Goal: Task Accomplishment & Management: Complete application form

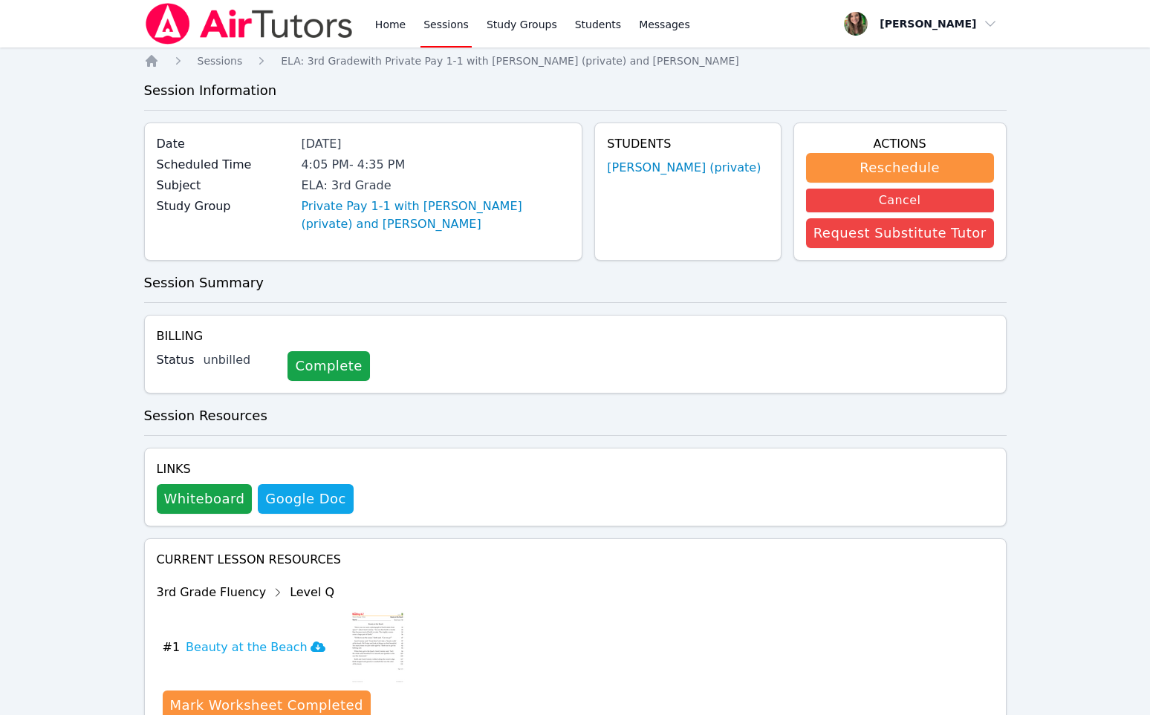
click at [364, 22] on div "Home Sessions Study Groups Students Messages" at bounding box center [418, 24] width 549 height 48
click at [382, 15] on link "Home" at bounding box center [390, 24] width 36 height 48
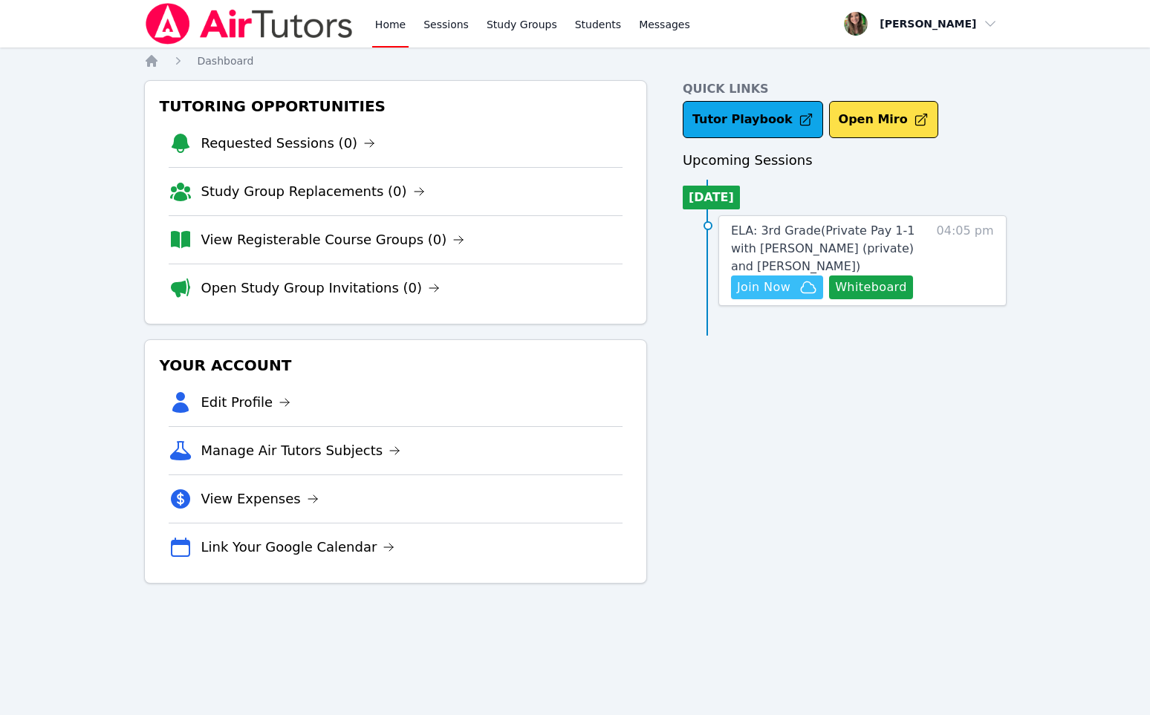
click at [787, 288] on span "Join Now" at bounding box center [763, 288] width 53 height 18
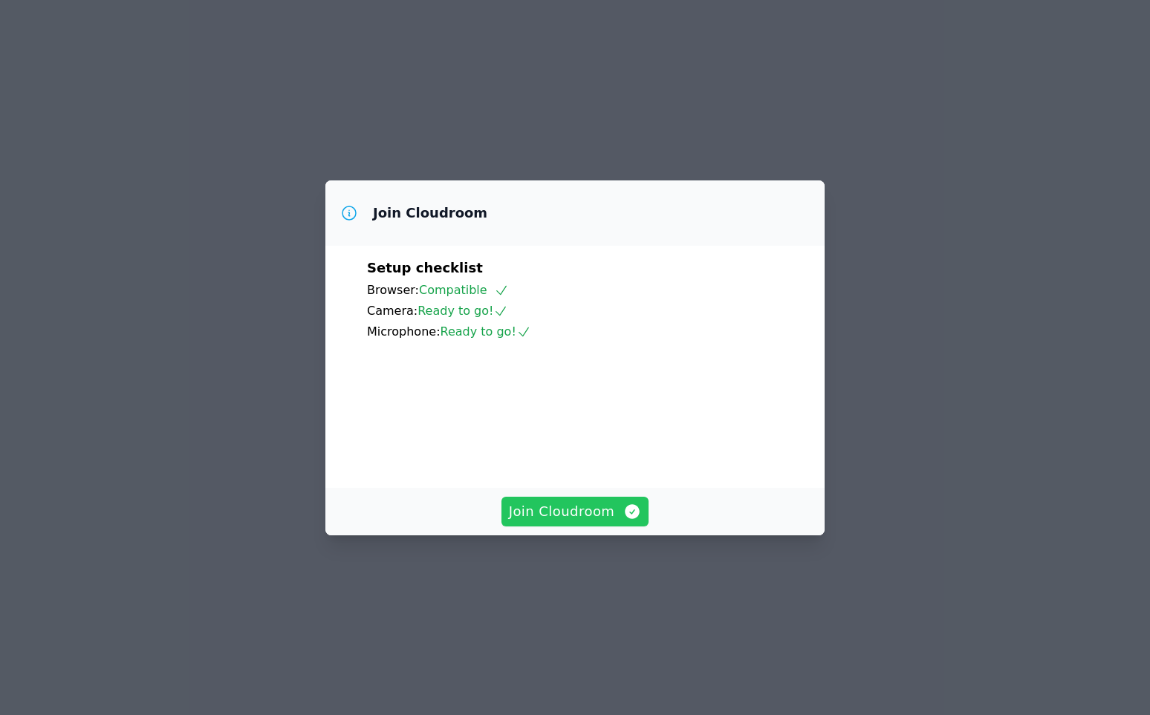
click at [570, 527] on button "Join Cloudroom" at bounding box center [575, 512] width 148 height 30
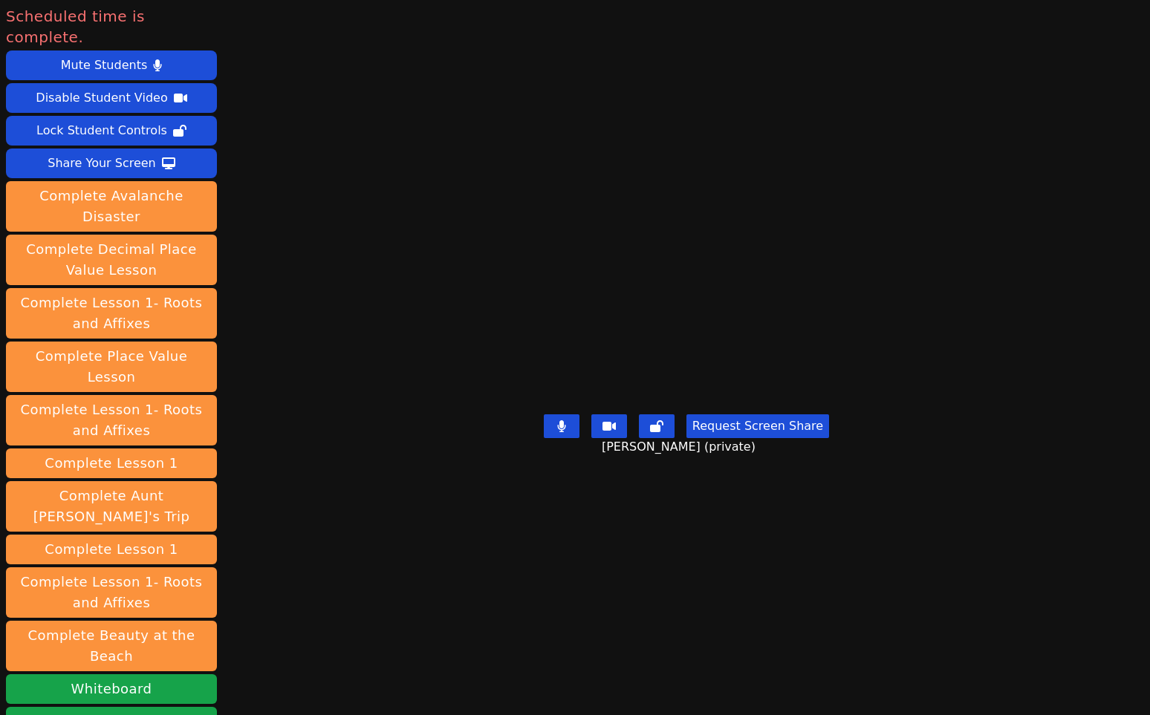
scroll to position [176, 0]
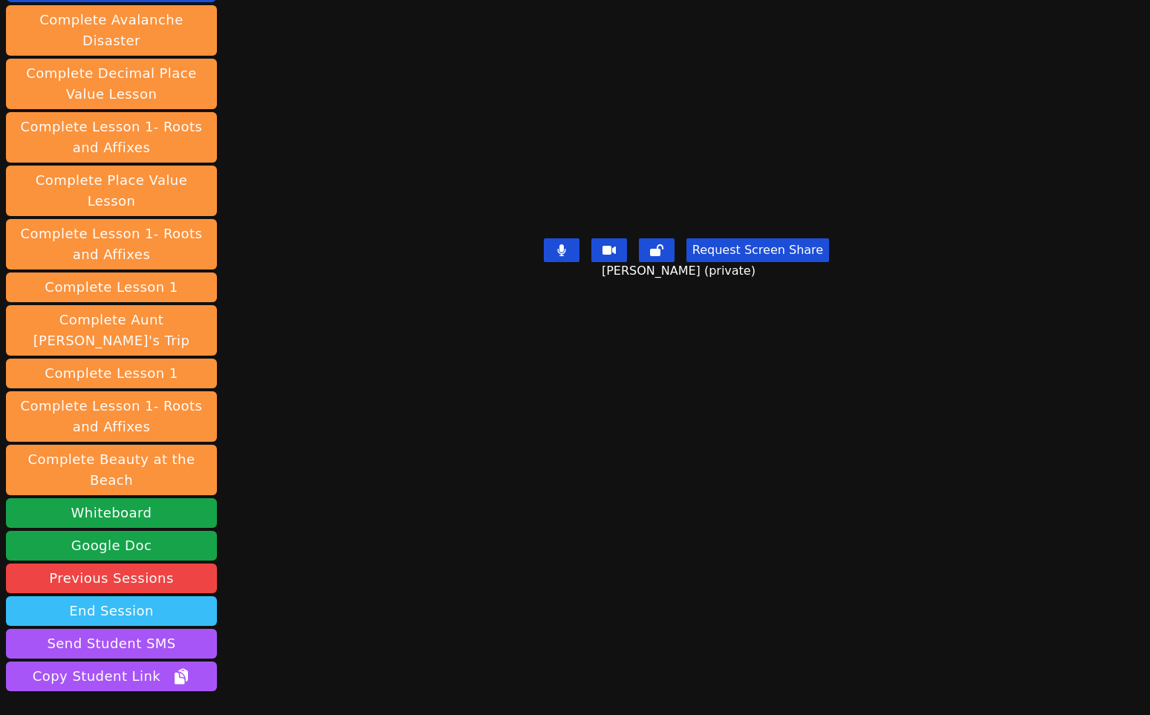
click at [120, 596] on button "End Session" at bounding box center [111, 611] width 211 height 30
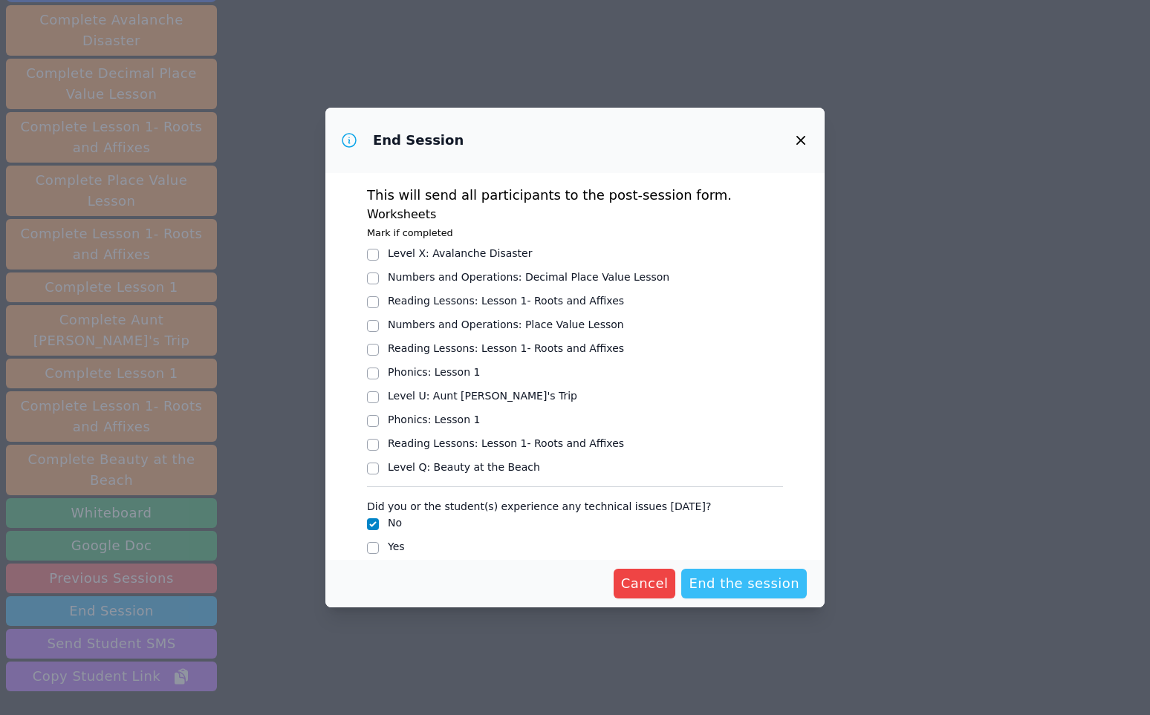
click at [763, 592] on span "End the session" at bounding box center [744, 583] width 111 height 21
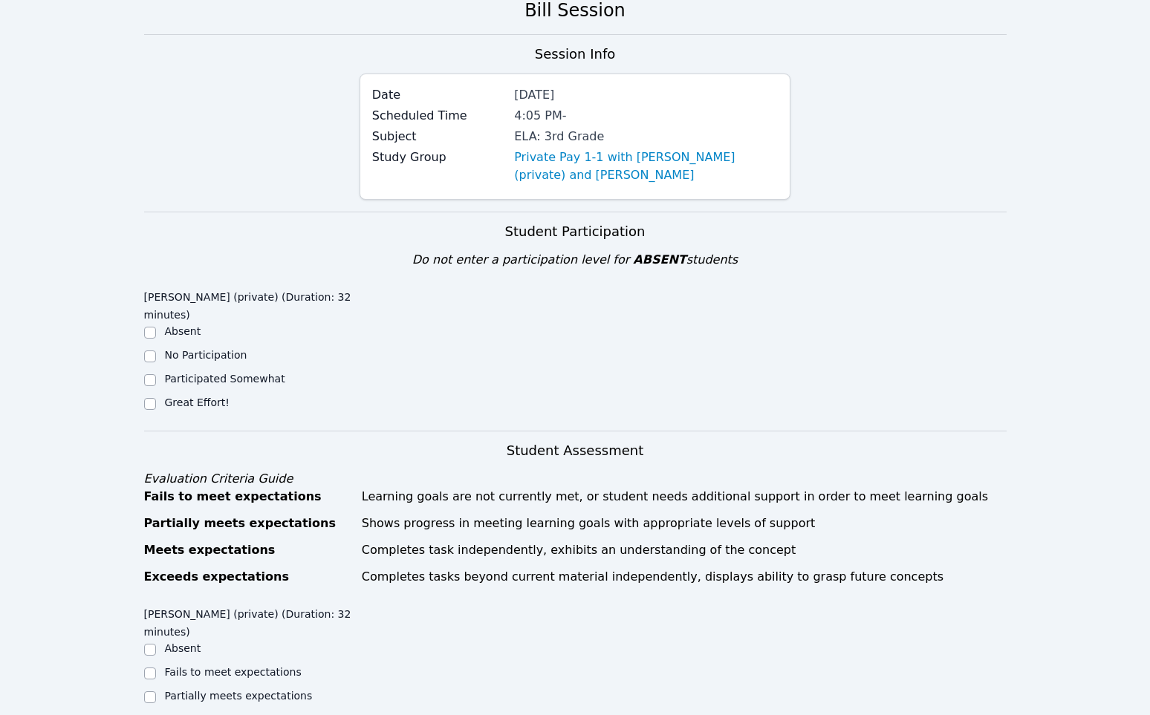
scroll to position [111, 0]
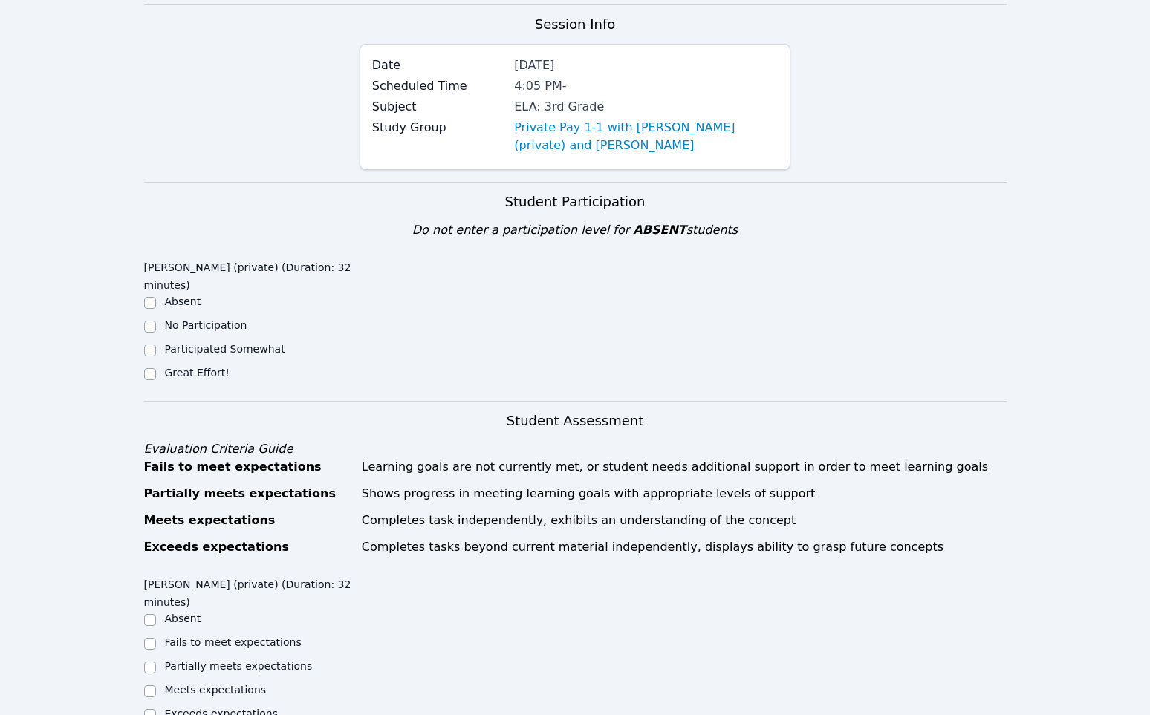
click at [146, 382] on div at bounding box center [150, 374] width 12 height 18
click at [148, 375] on input "Great Effort!" at bounding box center [150, 374] width 12 height 12
checkbox input "true"
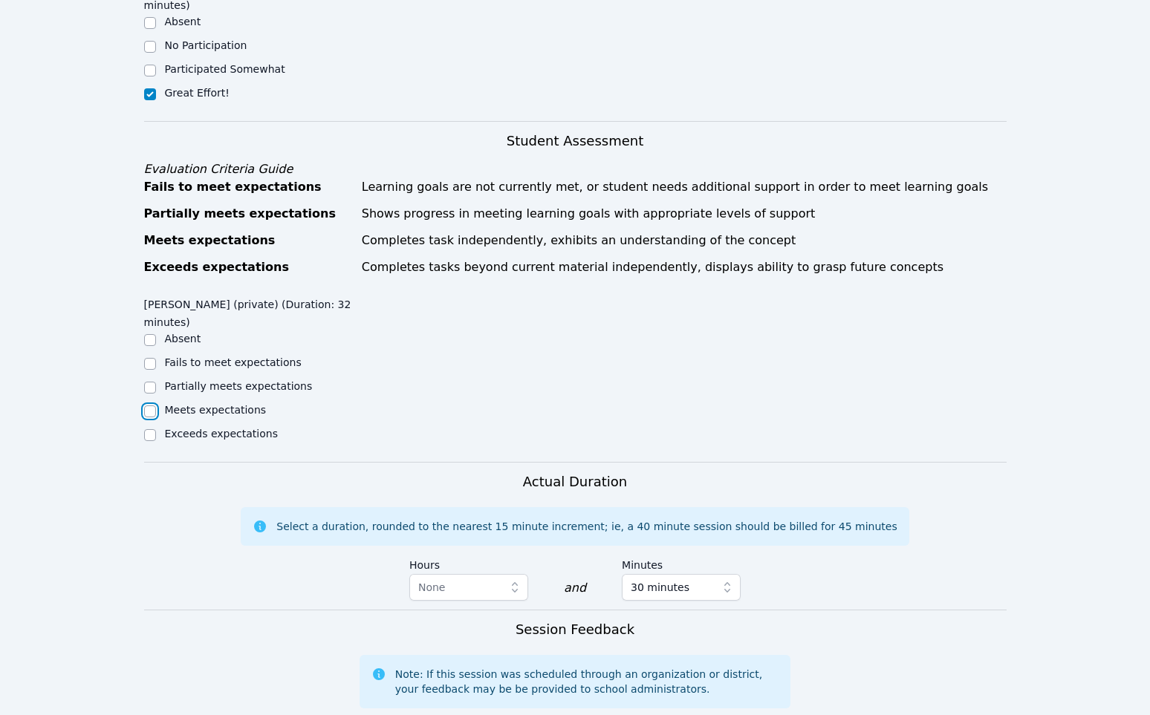
click at [149, 414] on input "Meets expectations" at bounding box center [150, 412] width 12 height 12
checkbox input "true"
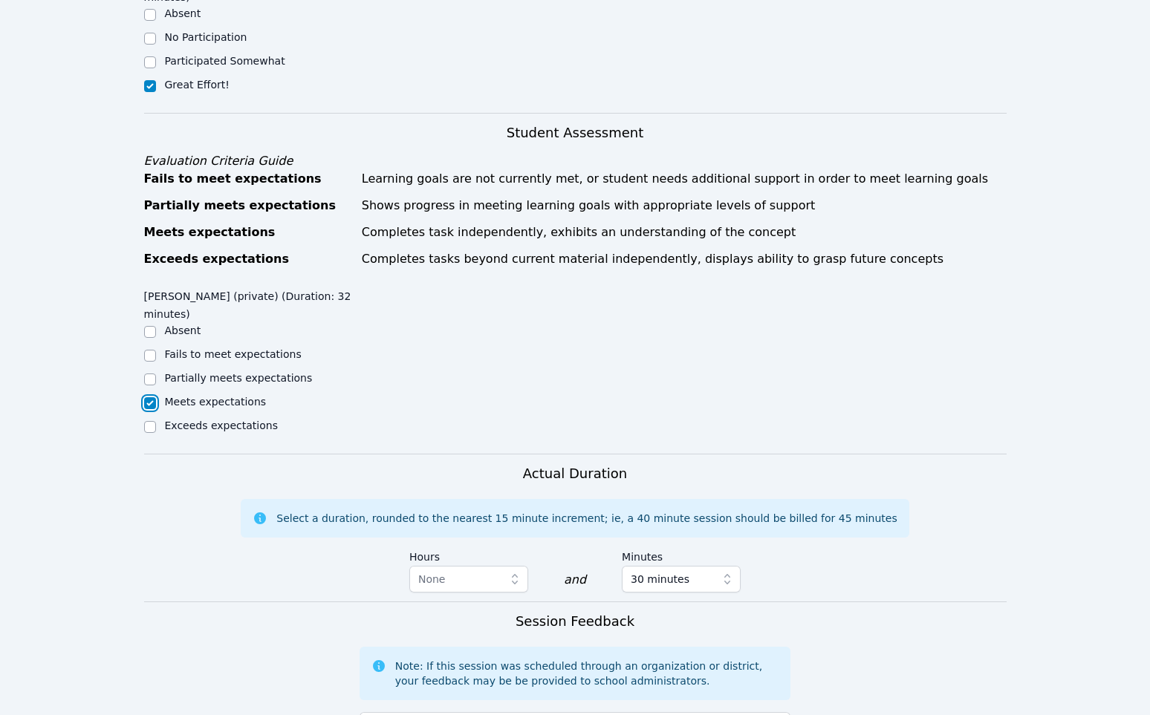
scroll to position [775, 0]
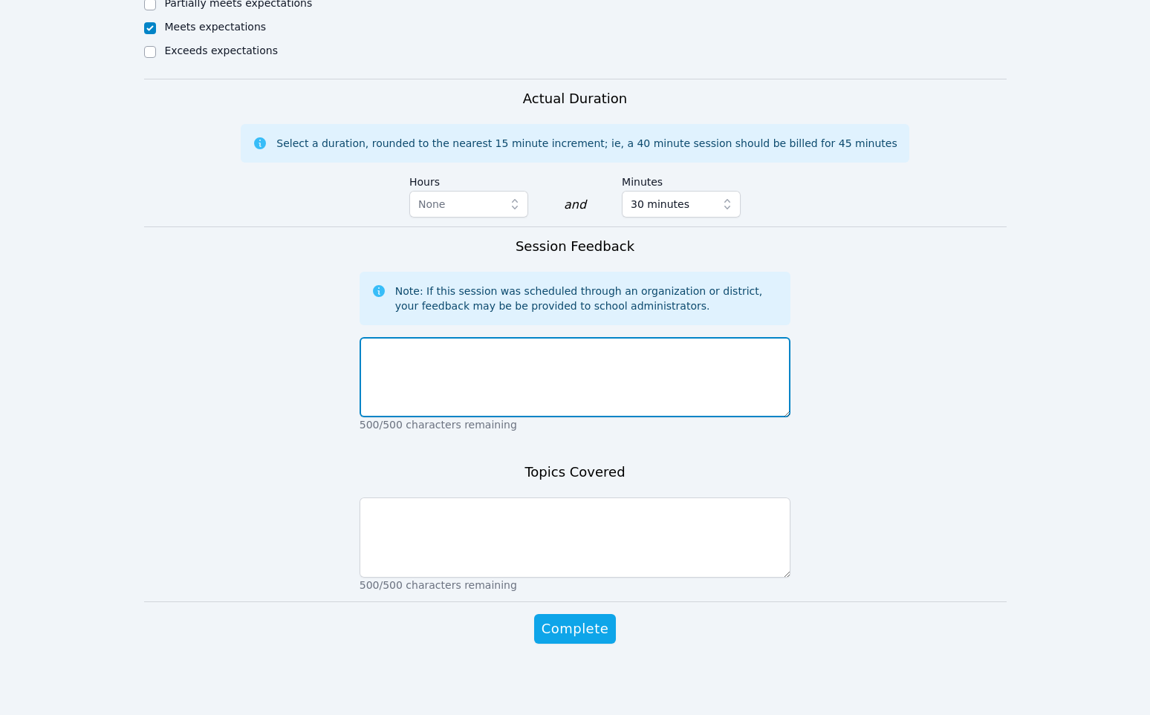
click at [506, 389] on textarea at bounding box center [576, 377] width 432 height 80
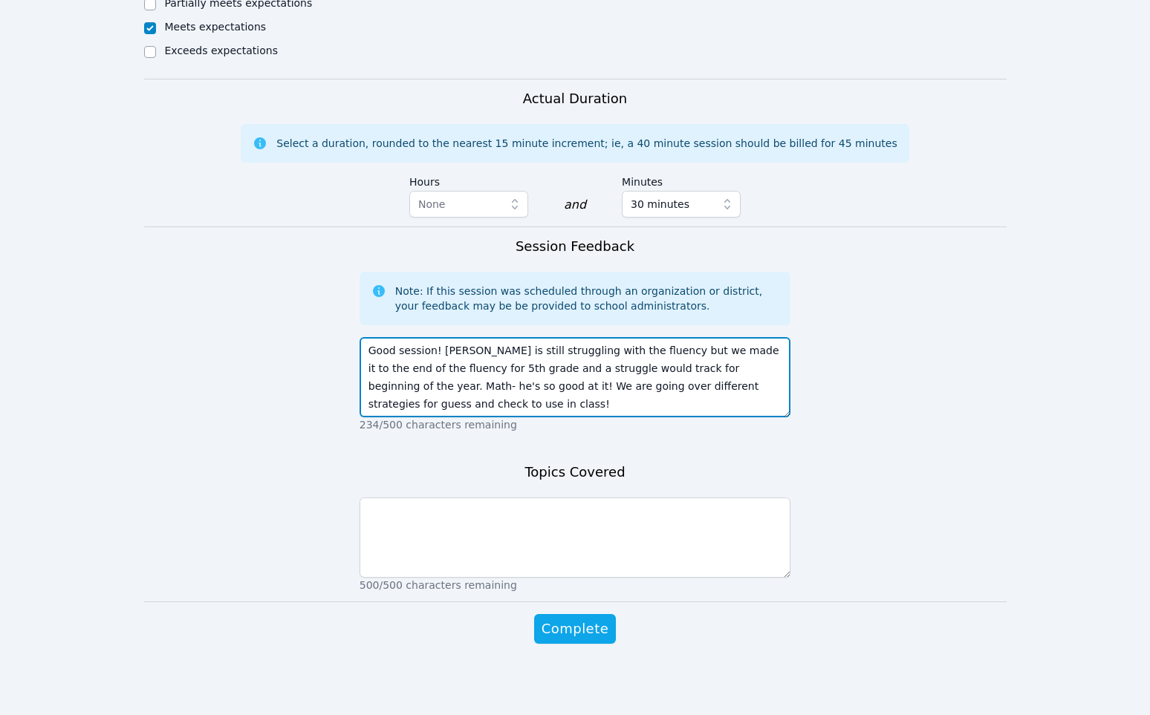
type textarea "Good session! [PERSON_NAME] is still struggling with the fluency but we made it…"
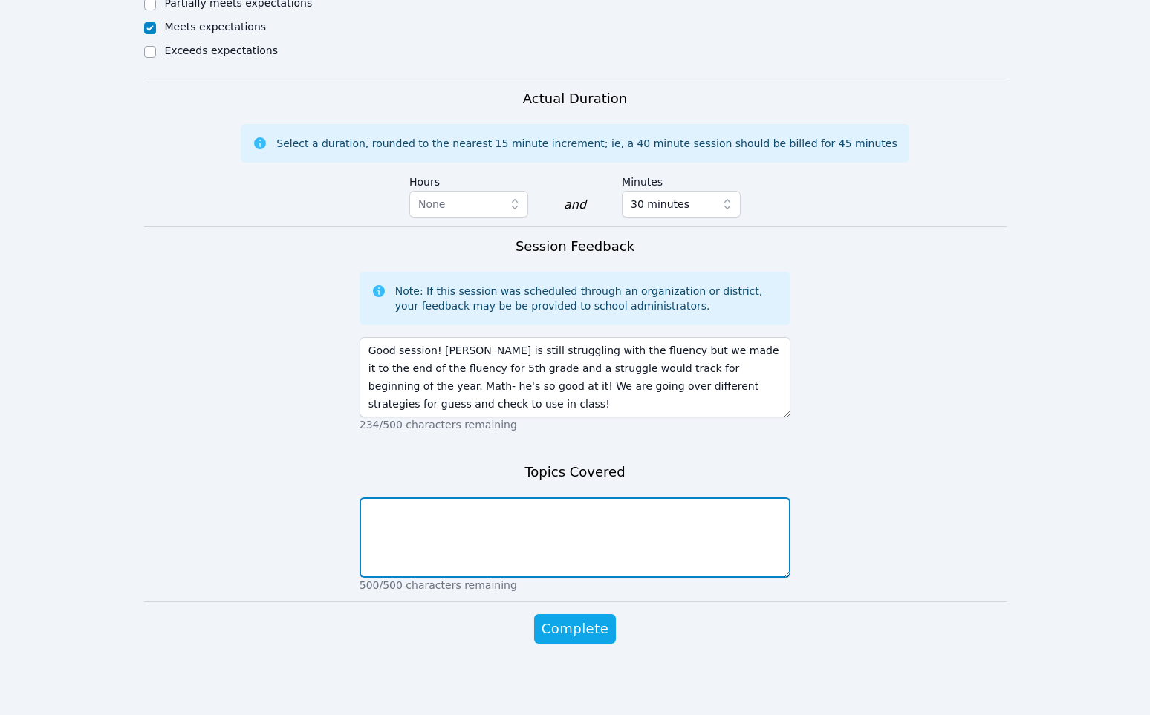
click at [454, 517] on textarea at bounding box center [576, 538] width 432 height 80
type textarea "fluency, two by four digit division word problems"
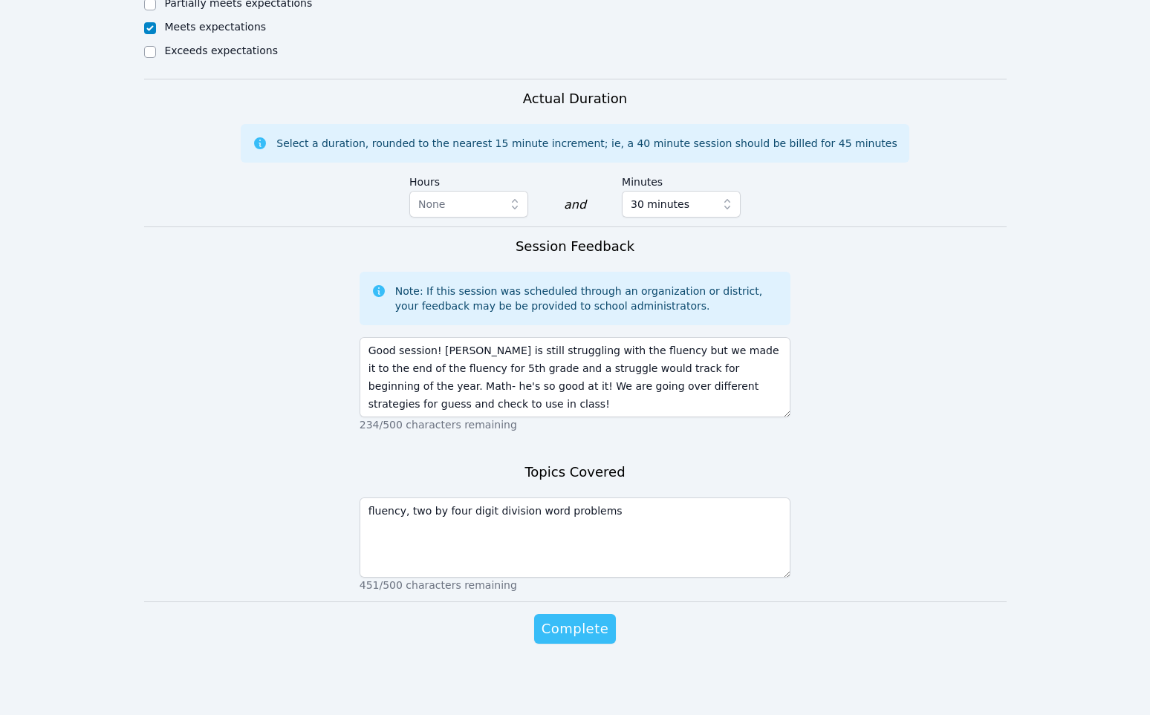
click at [572, 628] on span "Complete" at bounding box center [575, 629] width 67 height 21
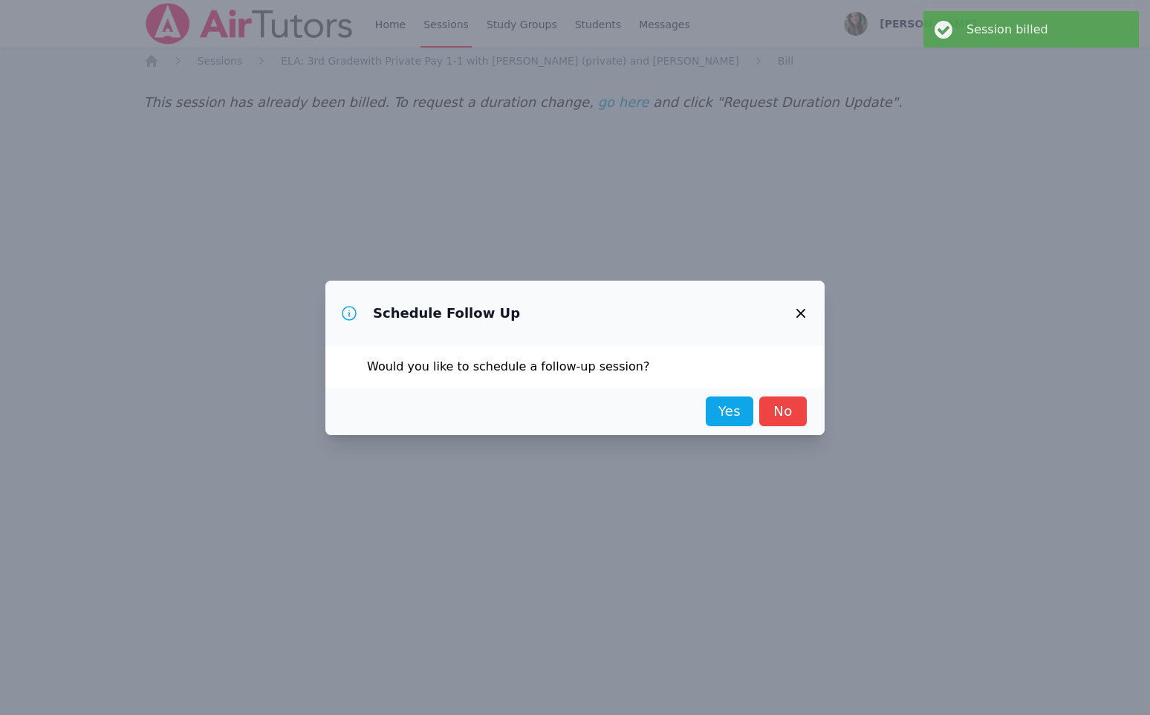
scroll to position [0, 0]
click at [727, 413] on link "Yes" at bounding box center [730, 412] width 48 height 30
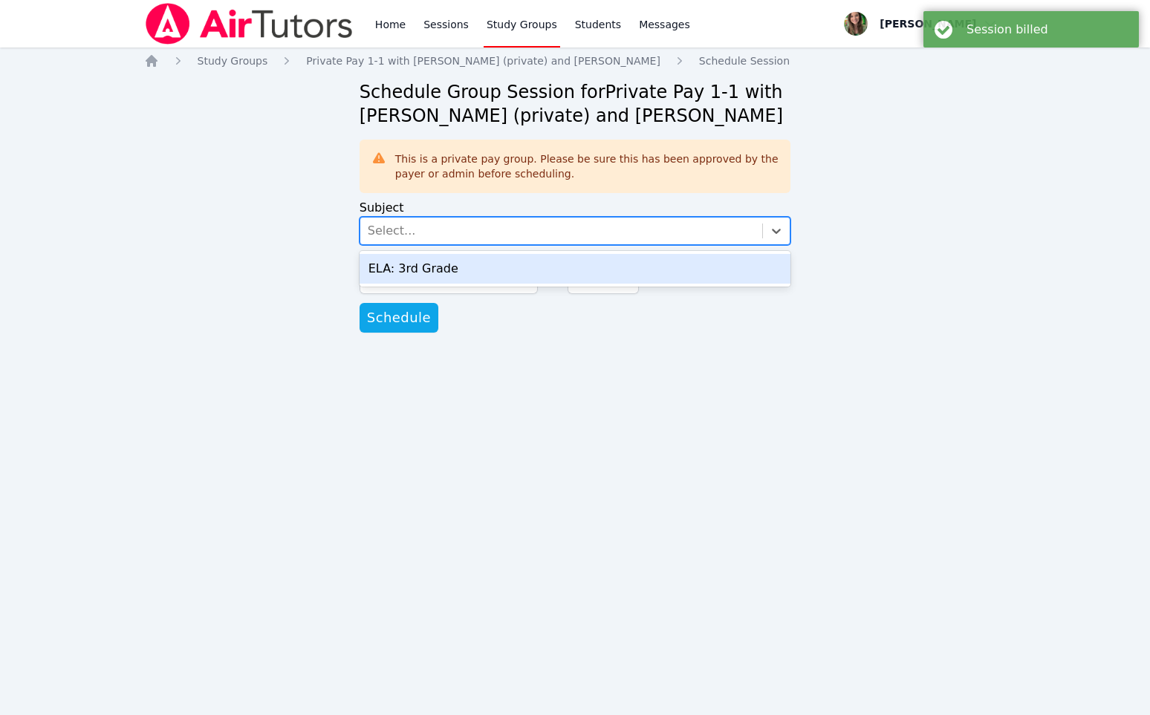
click at [620, 229] on div "Select..." at bounding box center [561, 231] width 403 height 27
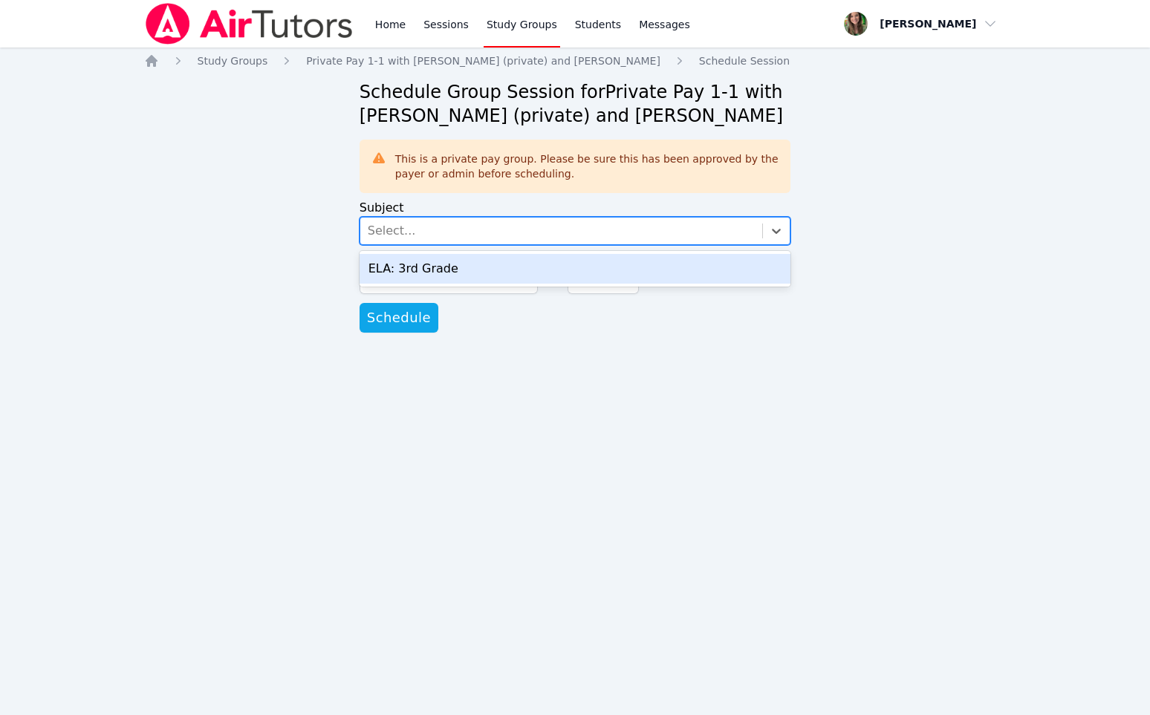
click at [564, 258] on div "ELA: 3rd Grade" at bounding box center [576, 269] width 432 height 30
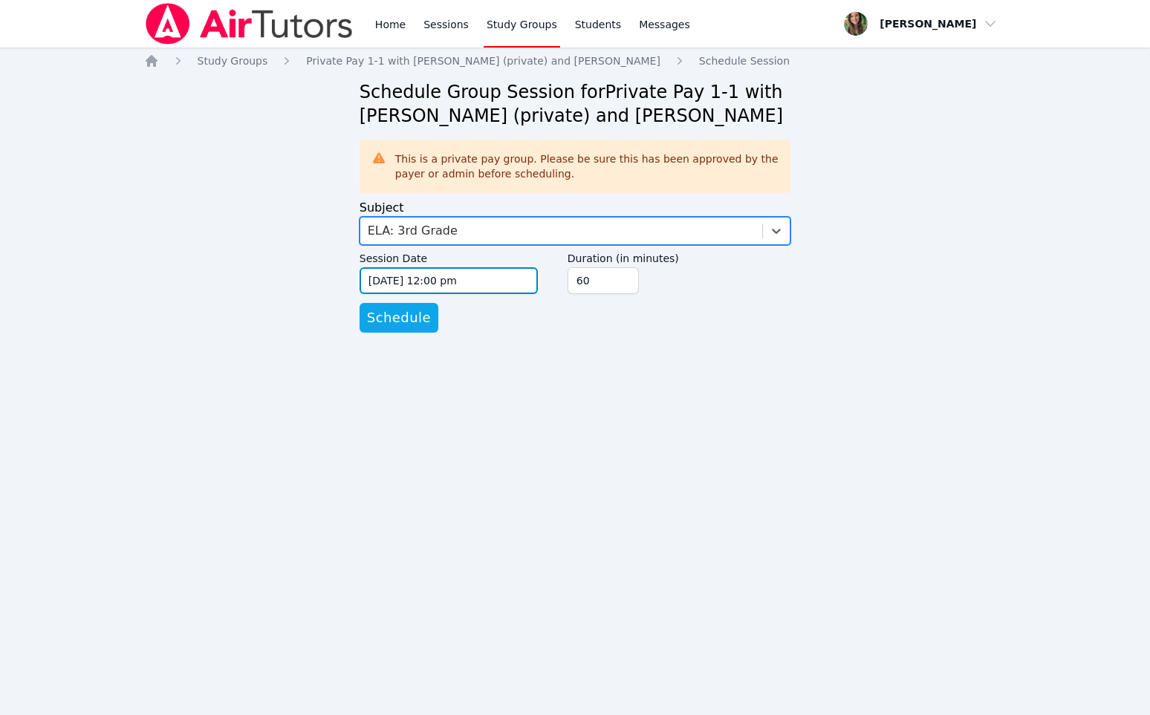
click at [446, 279] on input "[DATE] 12:00 pm" at bounding box center [449, 280] width 178 height 27
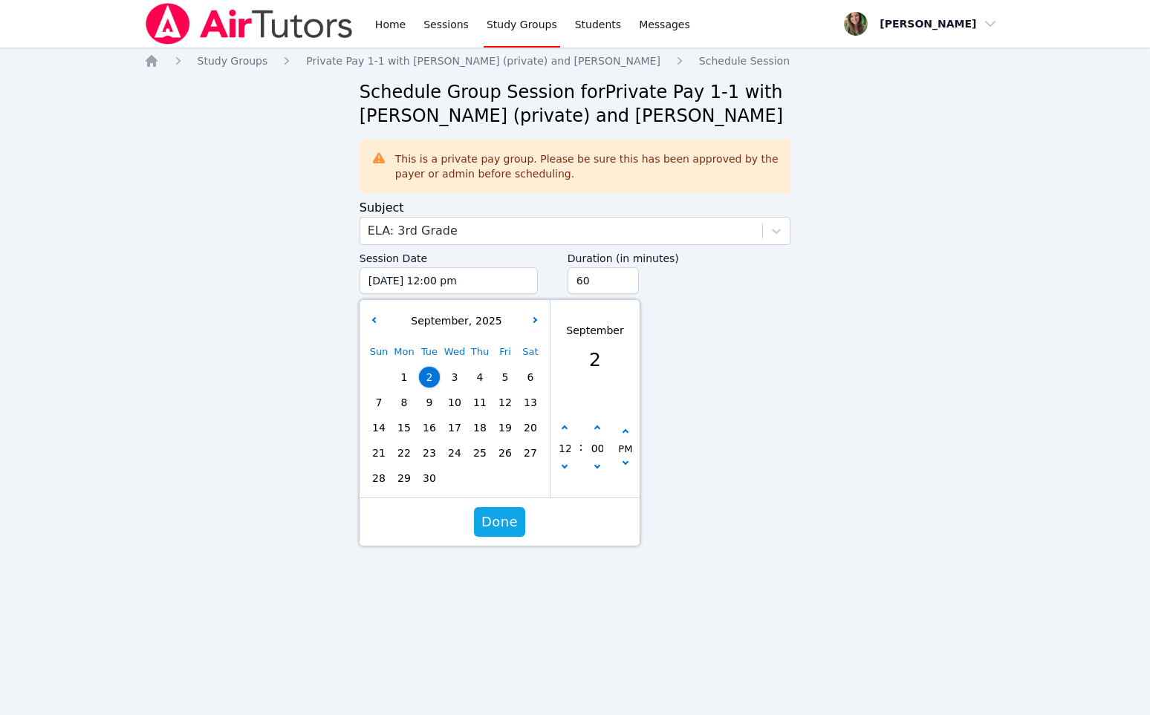
click at [371, 400] on span "7" at bounding box center [378, 402] width 21 height 21
click at [548, 429] on div "[DATE] Sun Mon Tue Wed Thu Fri Sat 1 2 3 4 5 6 7 8 9 10 11 12 13 14 15 16 17 18…" at bounding box center [455, 399] width 191 height 198
click at [565, 432] on button "button" at bounding box center [564, 428] width 15 height 15
type input "[DATE] 01:00 pm"
type input "01"
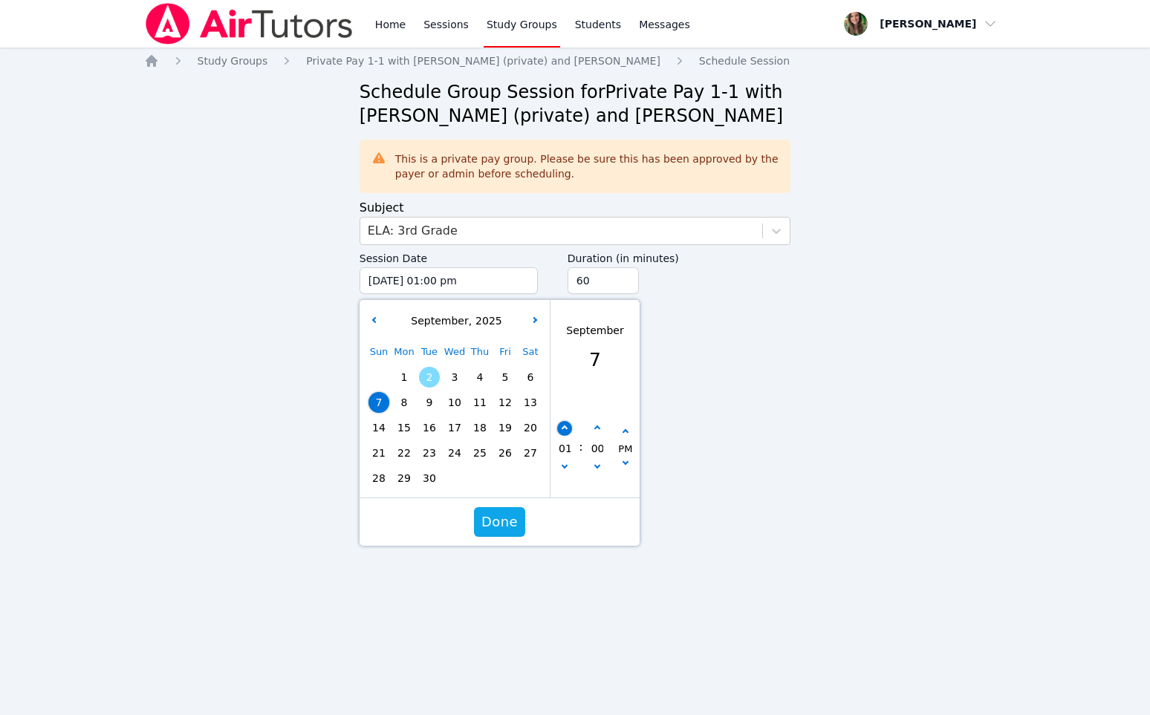
click at [564, 430] on icon "button" at bounding box center [565, 429] width 6 height 6
type input "[DATE] 02:00 pm"
type input "02"
drag, startPoint x: 594, startPoint y: 278, endPoint x: 498, endPoint y: 271, distance: 95.3
click at [498, 271] on div "Session Date [DATE] 02:00 pm [DATE] 2:00 pm [DATE] Sun Mon Tue Wed Thu Fri Sat …" at bounding box center [576, 274] width 432 height 58
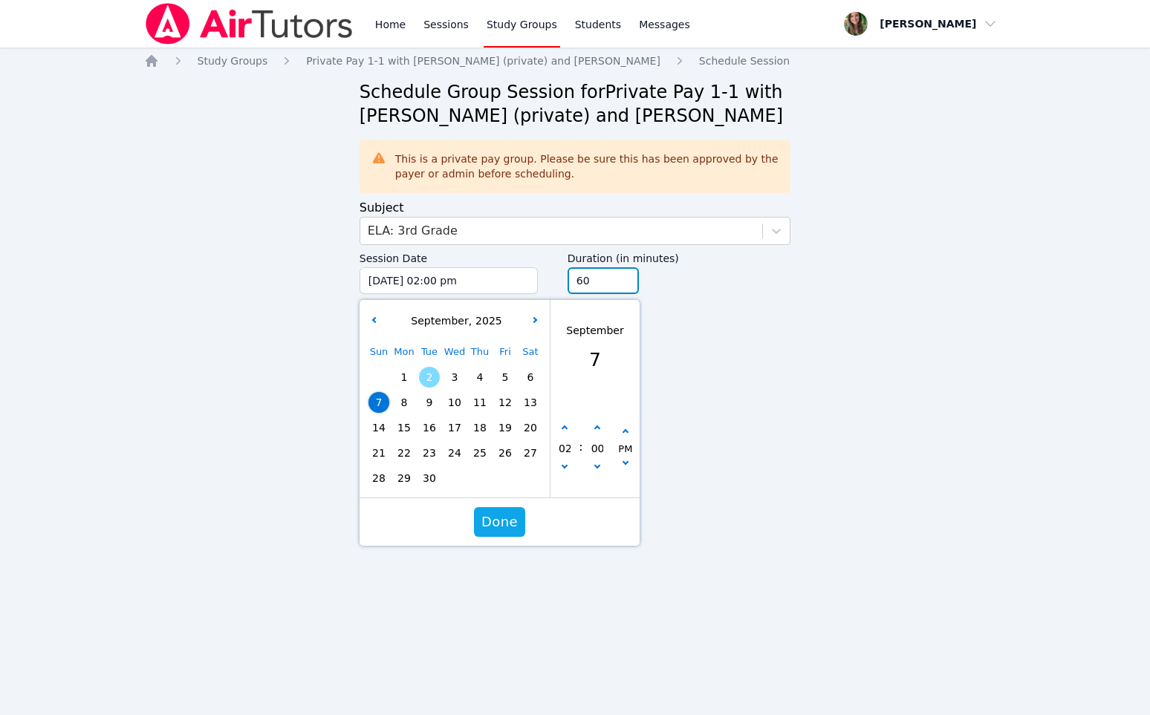
type input "2"
type input "30"
click at [360, 303] on button "Schedule" at bounding box center [399, 318] width 79 height 30
